Goal: Task Accomplishment & Management: Complete application form

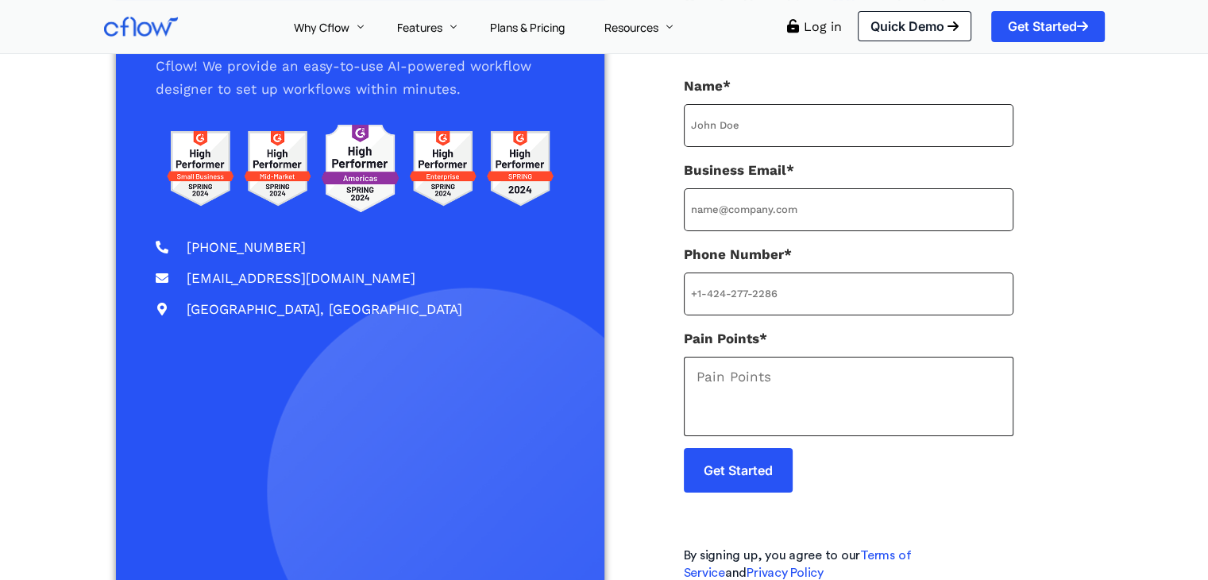
scroll to position [159, 0]
click at [826, 112] on input "Name*" at bounding box center [849, 125] width 330 height 43
type input "John Paul"
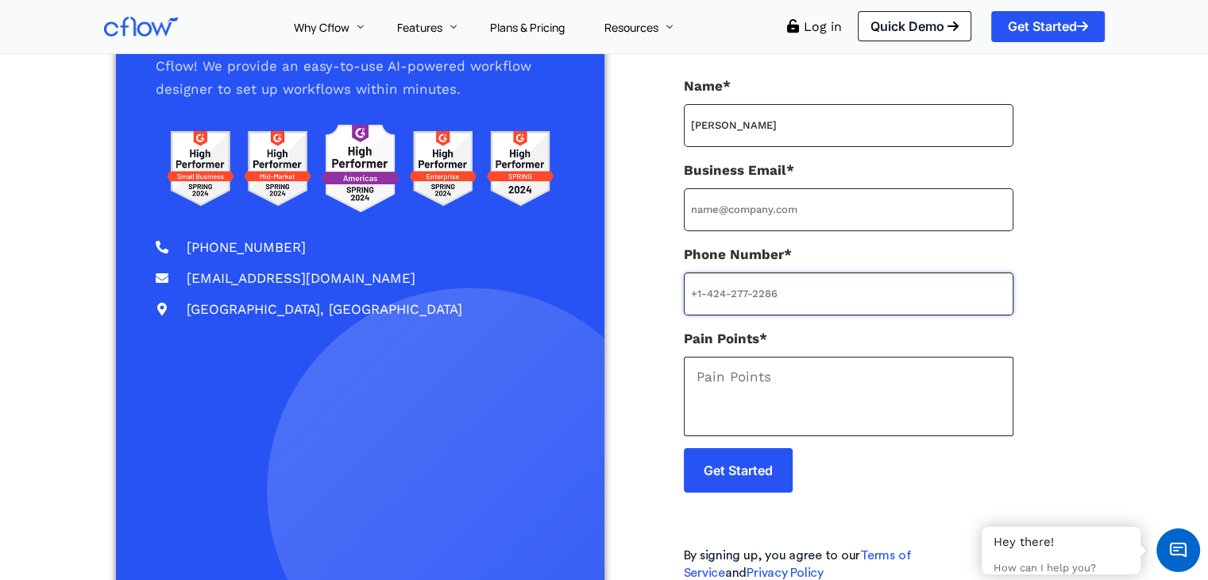
type input "+918584085025"
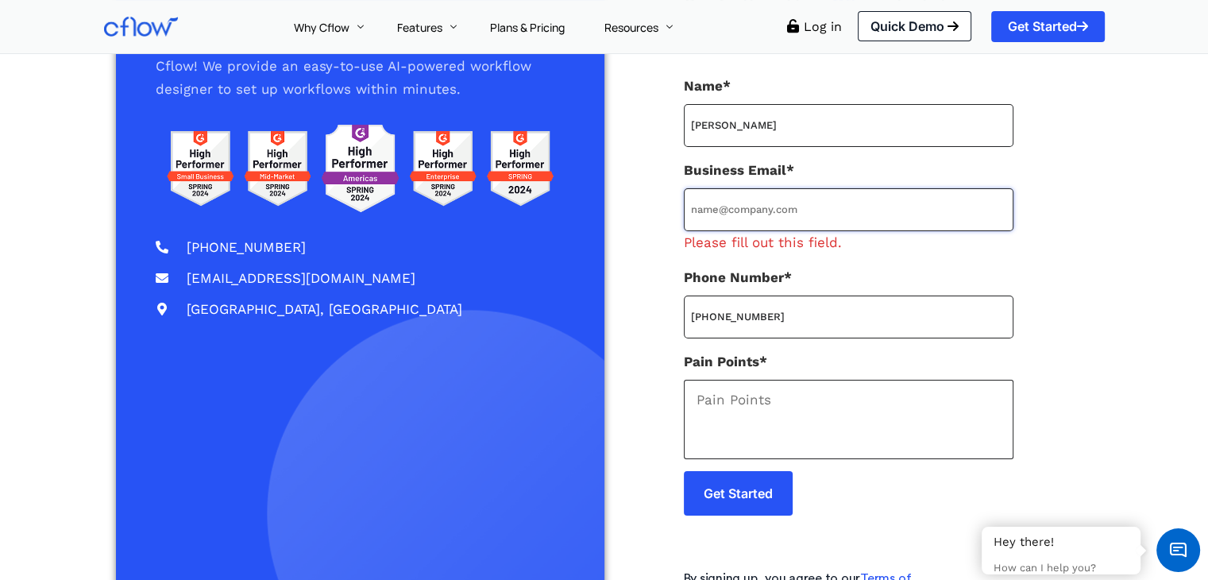
click at [787, 207] on input "Business Email* Please fill out this field." at bounding box center [849, 209] width 330 height 43
type input "test@cavintek.com"
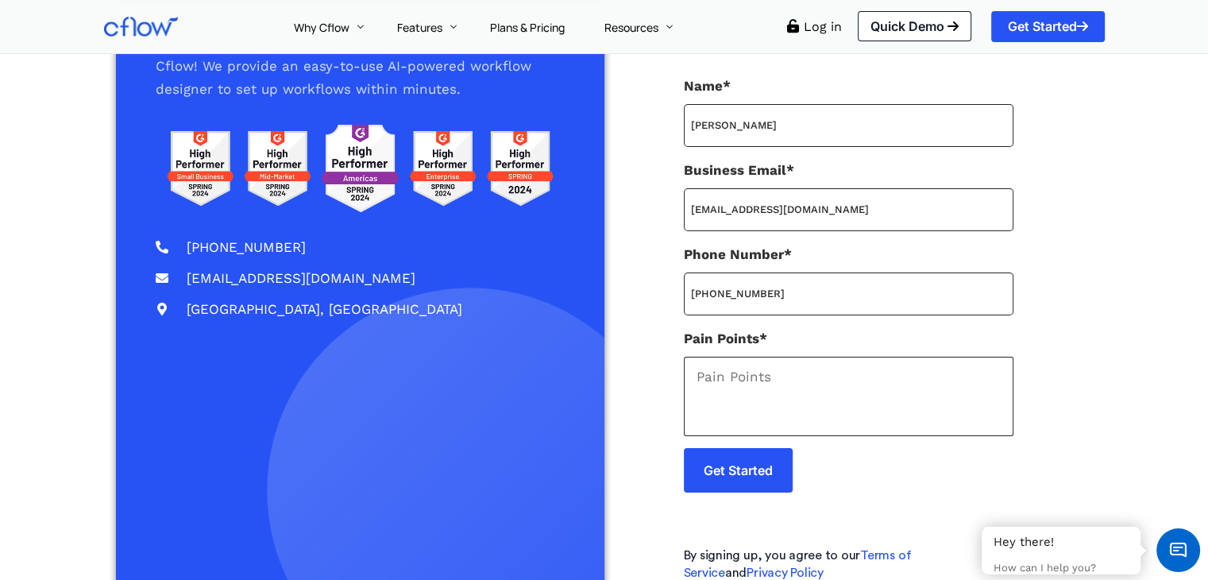
click at [762, 404] on textarea "Pain Points*" at bounding box center [849, 396] width 330 height 79
type textarea "NA"
click at [746, 474] on input "Get Started" at bounding box center [738, 470] width 109 height 44
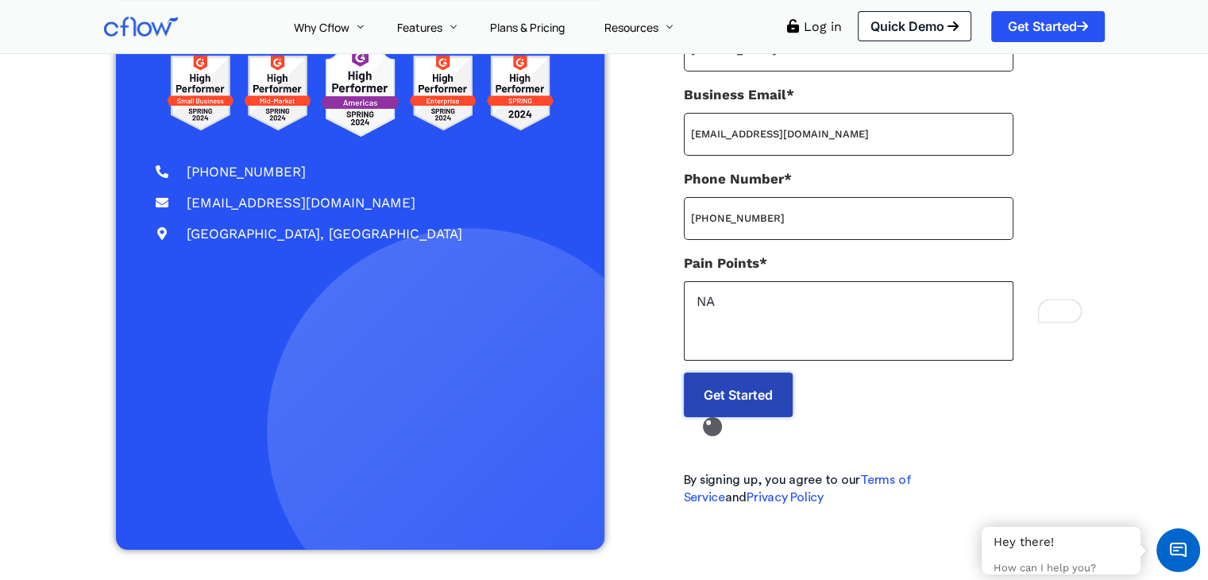
scroll to position [218, 0]
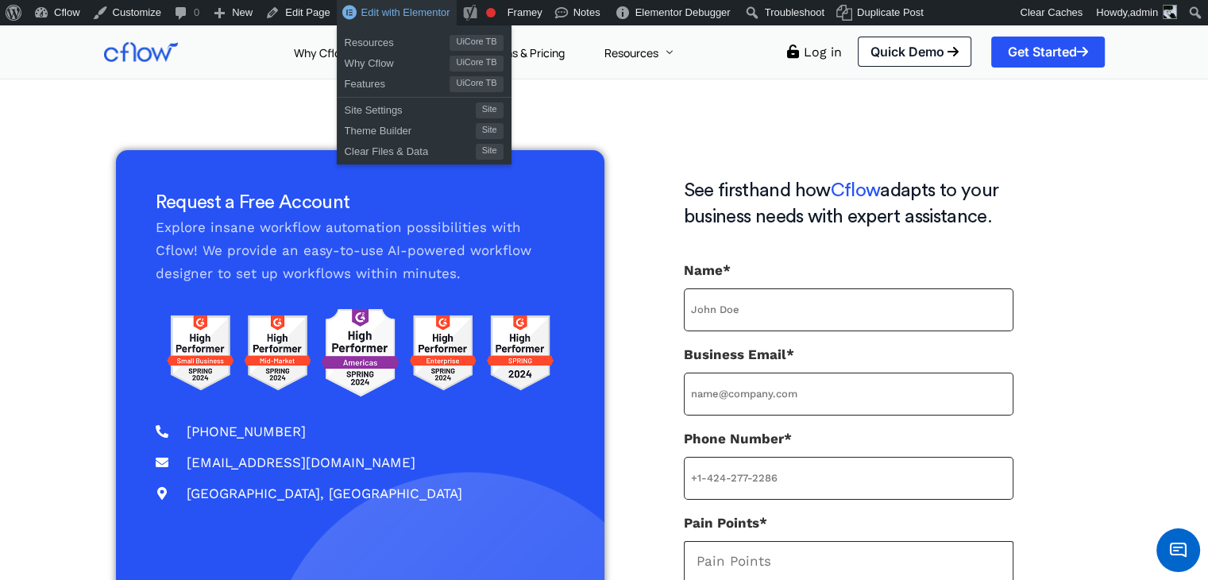
click at [416, 14] on span "Edit with Elementor" at bounding box center [405, 12] width 89 height 12
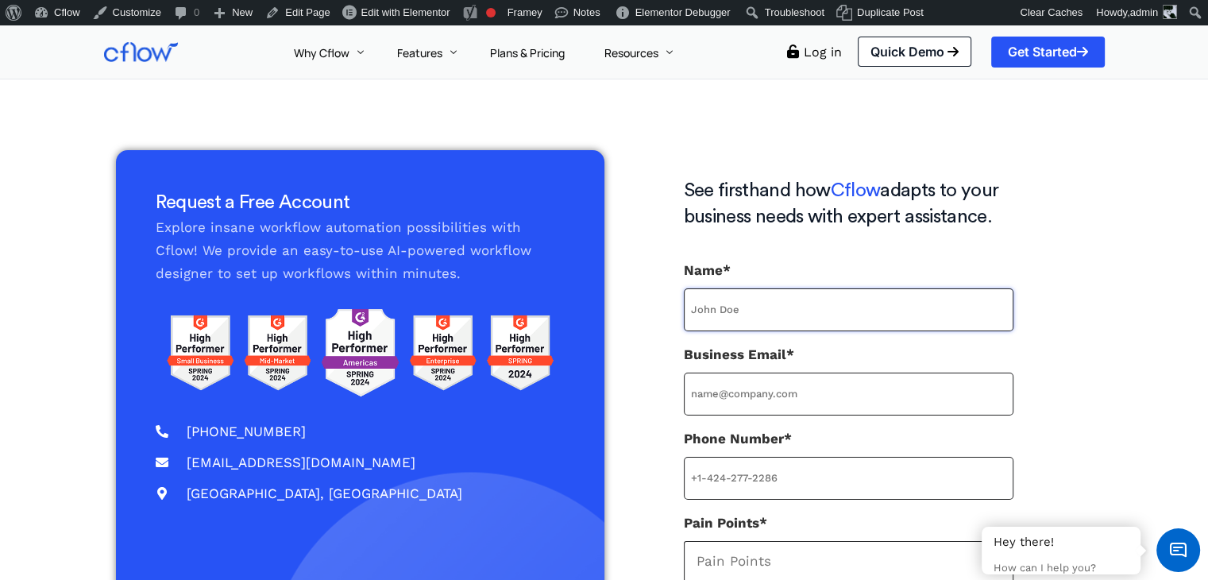
click at [808, 308] on input "Name*" at bounding box center [849, 309] width 330 height 43
type input "JP"
type input "[EMAIL_ADDRESS][DOMAIN_NAME]"
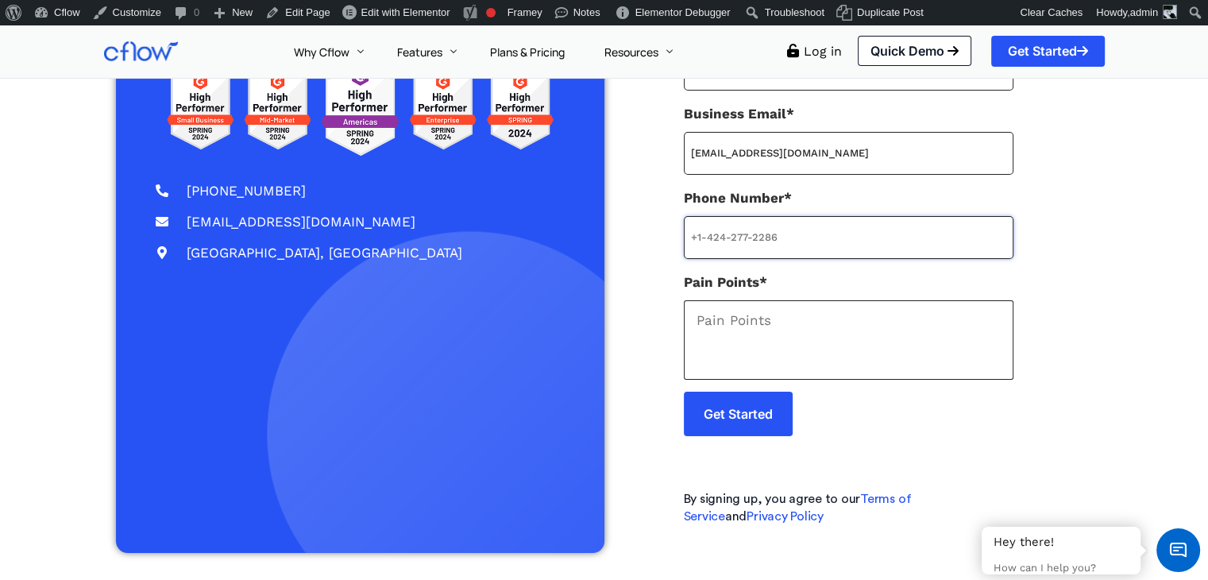
scroll to position [244, 0]
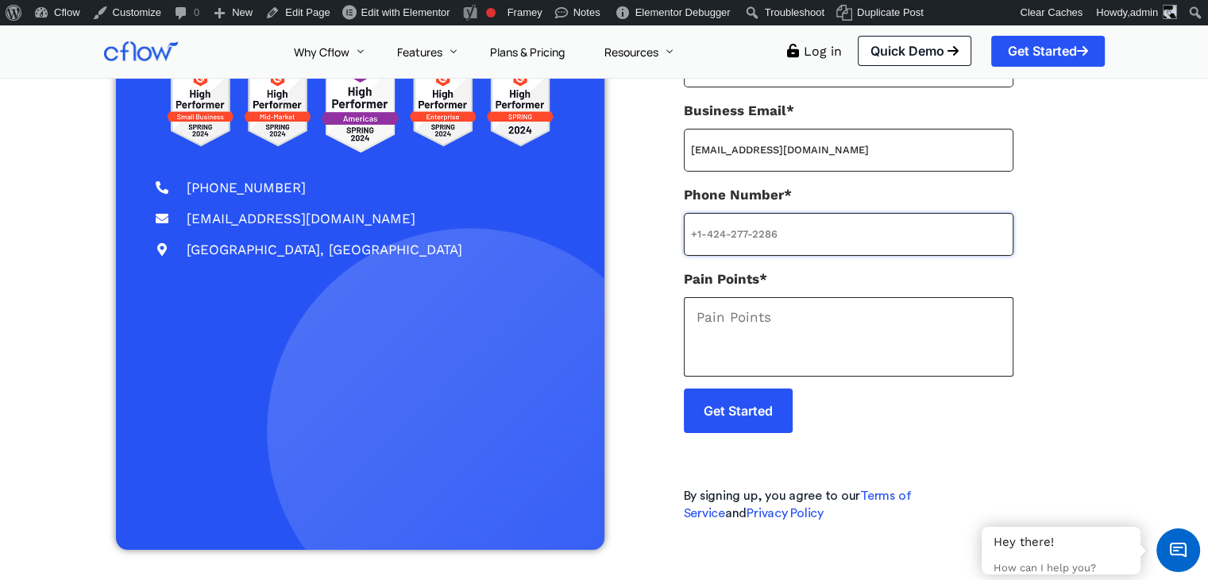
click at [803, 246] on input "Phone Number*" at bounding box center [849, 234] width 330 height 43
click at [751, 219] on input "Phone Number*" at bounding box center [849, 234] width 330 height 43
type input "0000000000"
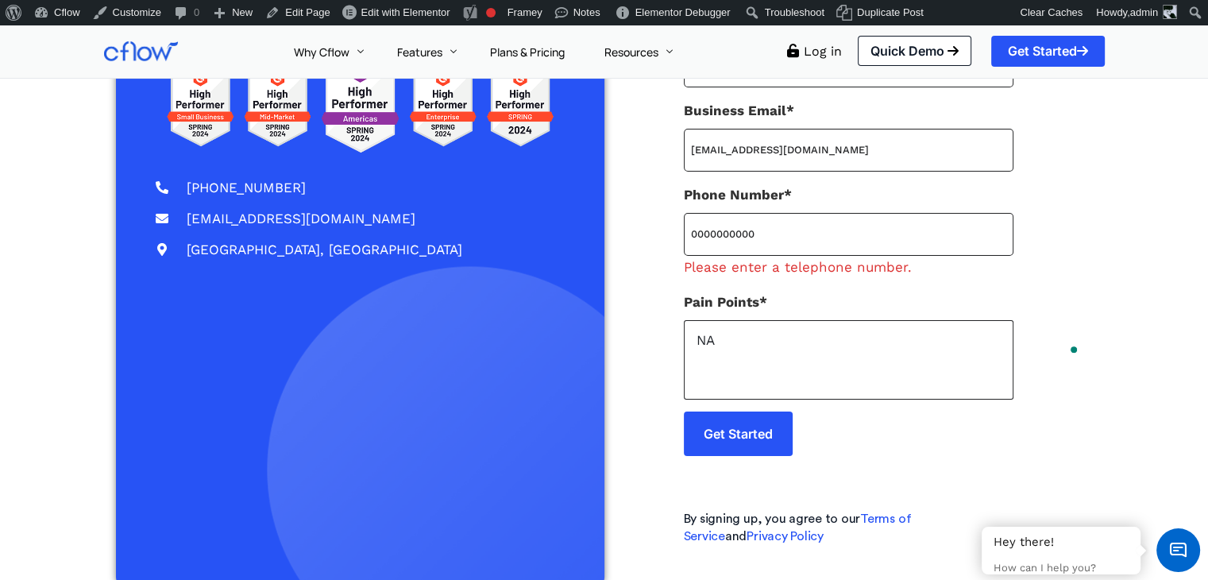
type textarea "NA"
click at [751, 219] on input "0000000000" at bounding box center [849, 234] width 330 height 43
type input "9"
type input "[PHONE_NUMBER]"
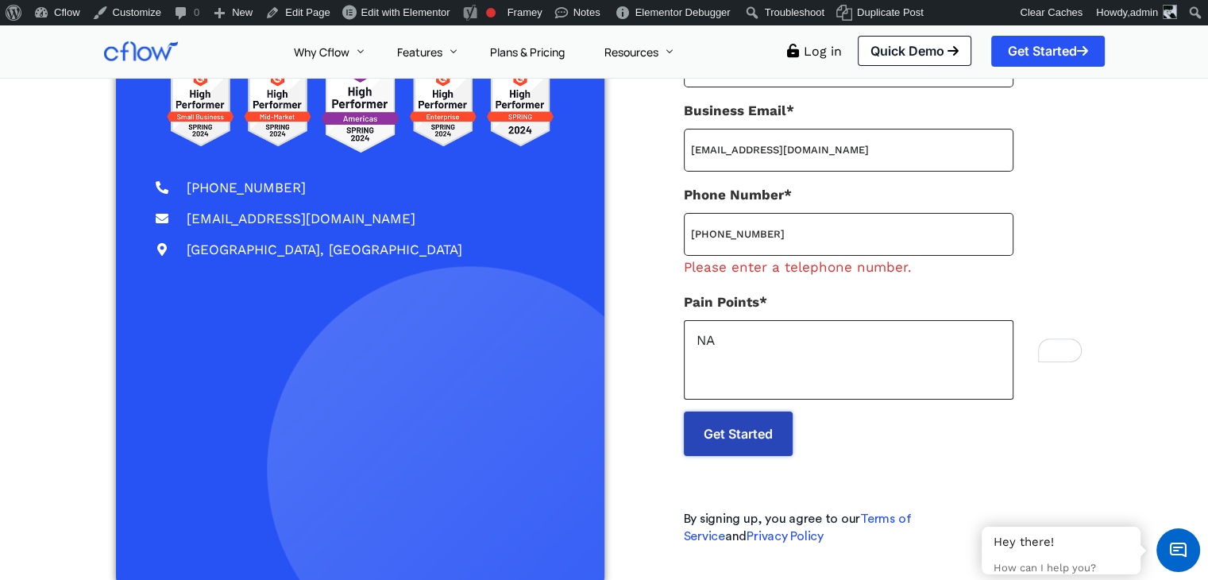
click at [774, 438] on p "Get Started" at bounding box center [849, 446] width 330 height 71
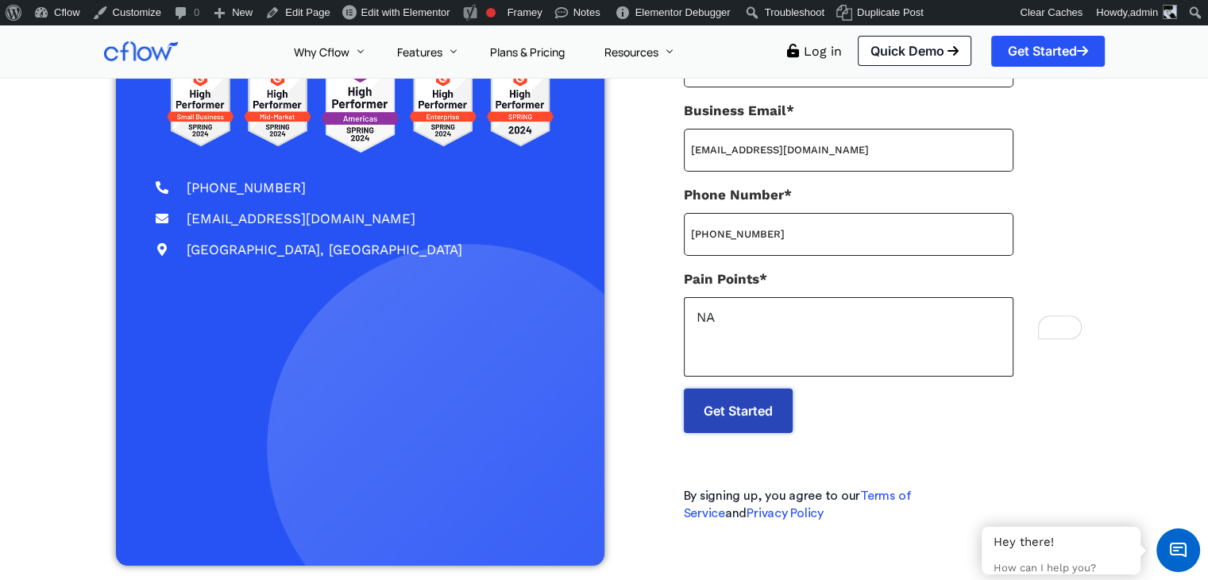
click at [774, 423] on input "Get Started" at bounding box center [738, 410] width 109 height 44
